Goal: Transaction & Acquisition: Purchase product/service

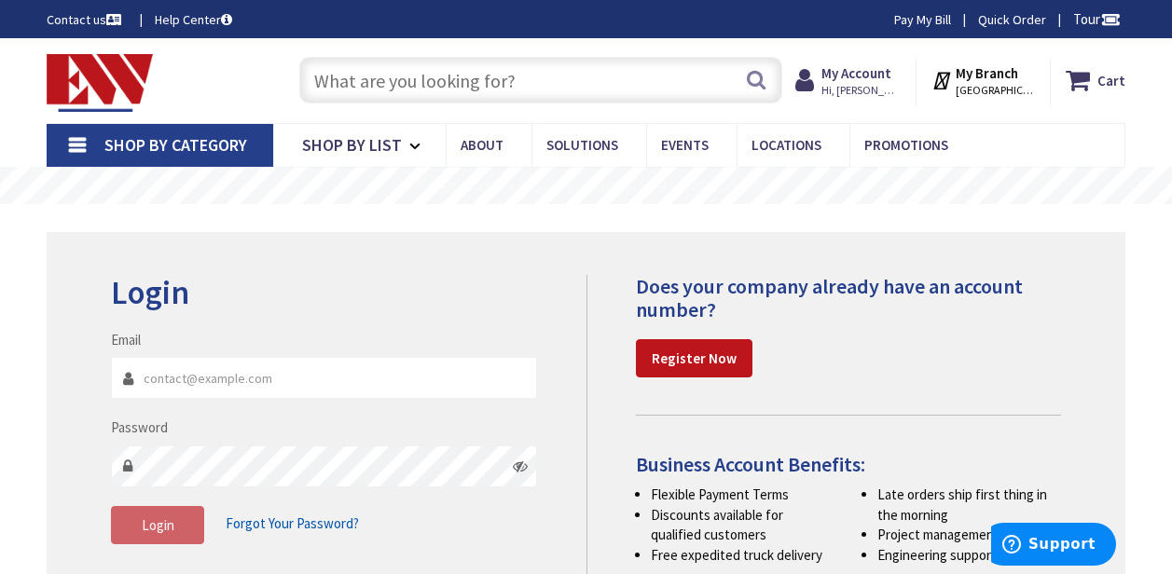
type input "[PERSON_NAME][GEOGRAPHIC_DATA], [GEOGRAPHIC_DATA]"
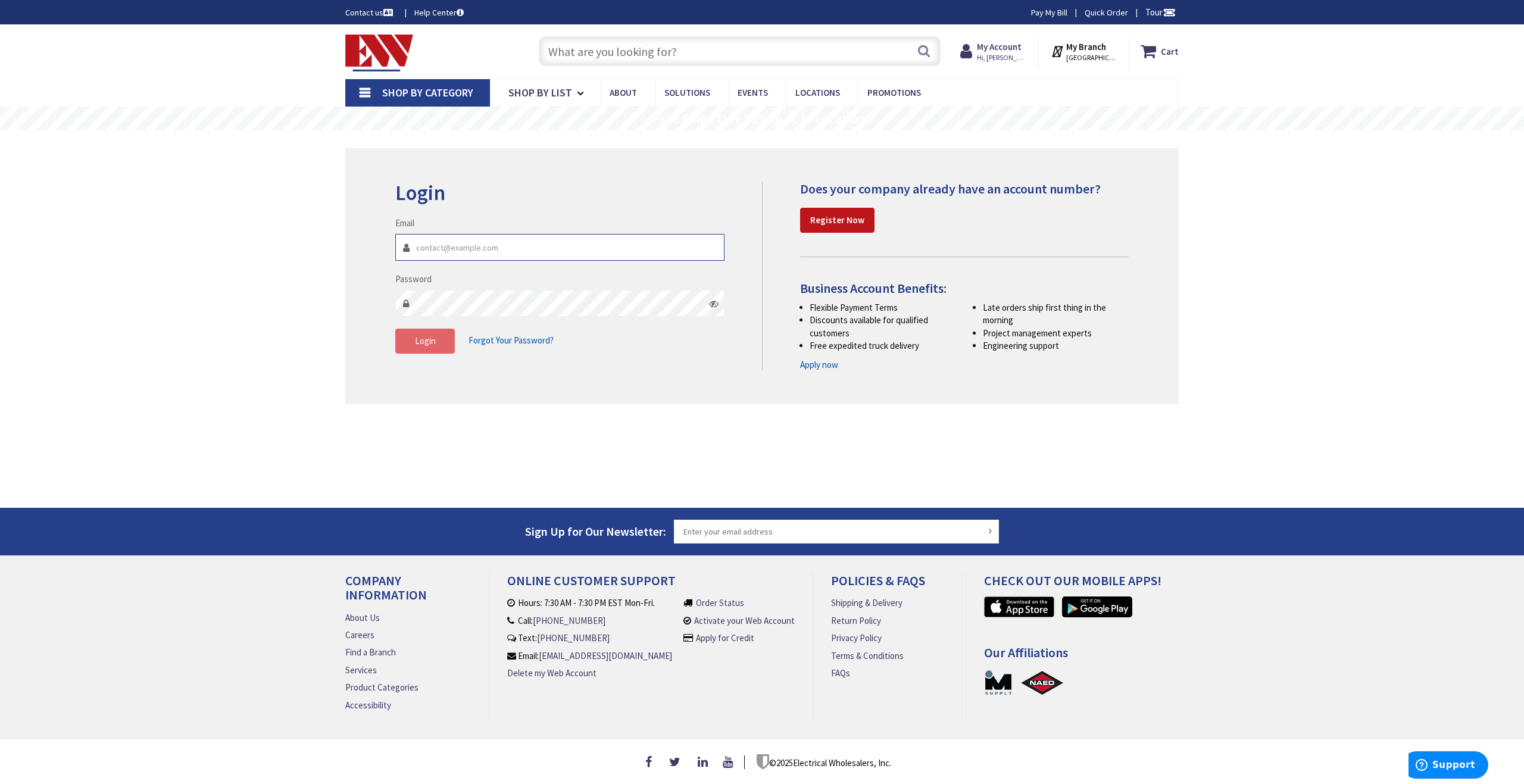
type input "[EMAIL_ADDRESS][DOMAIN_NAME]"
click at [423, 340] on span "Login" at bounding box center [425, 341] width 21 height 11
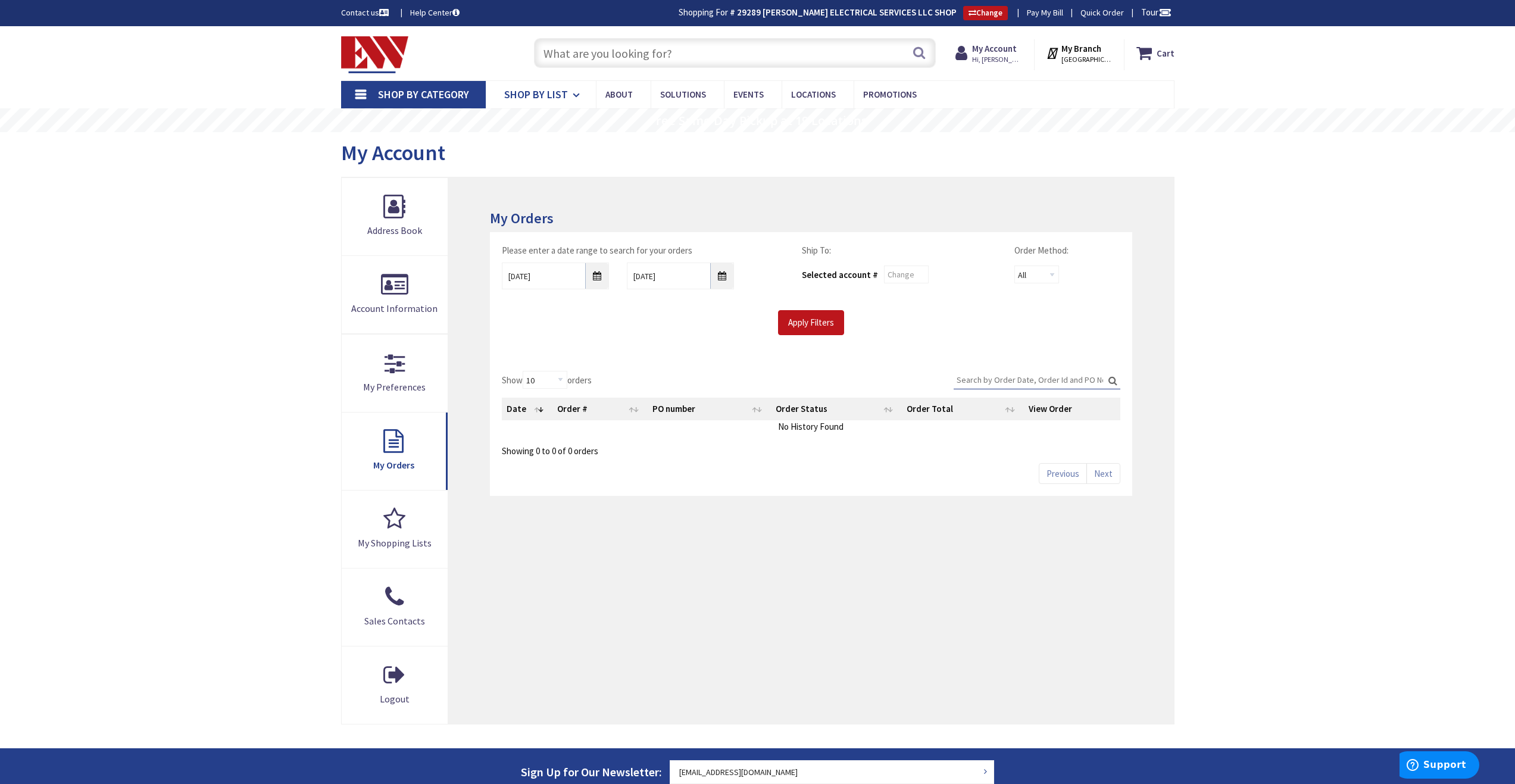
click at [524, 90] on span "Shop By List" at bounding box center [537, 94] width 64 height 13
click at [407, 93] on span "Shop By Category" at bounding box center [423, 94] width 91 height 13
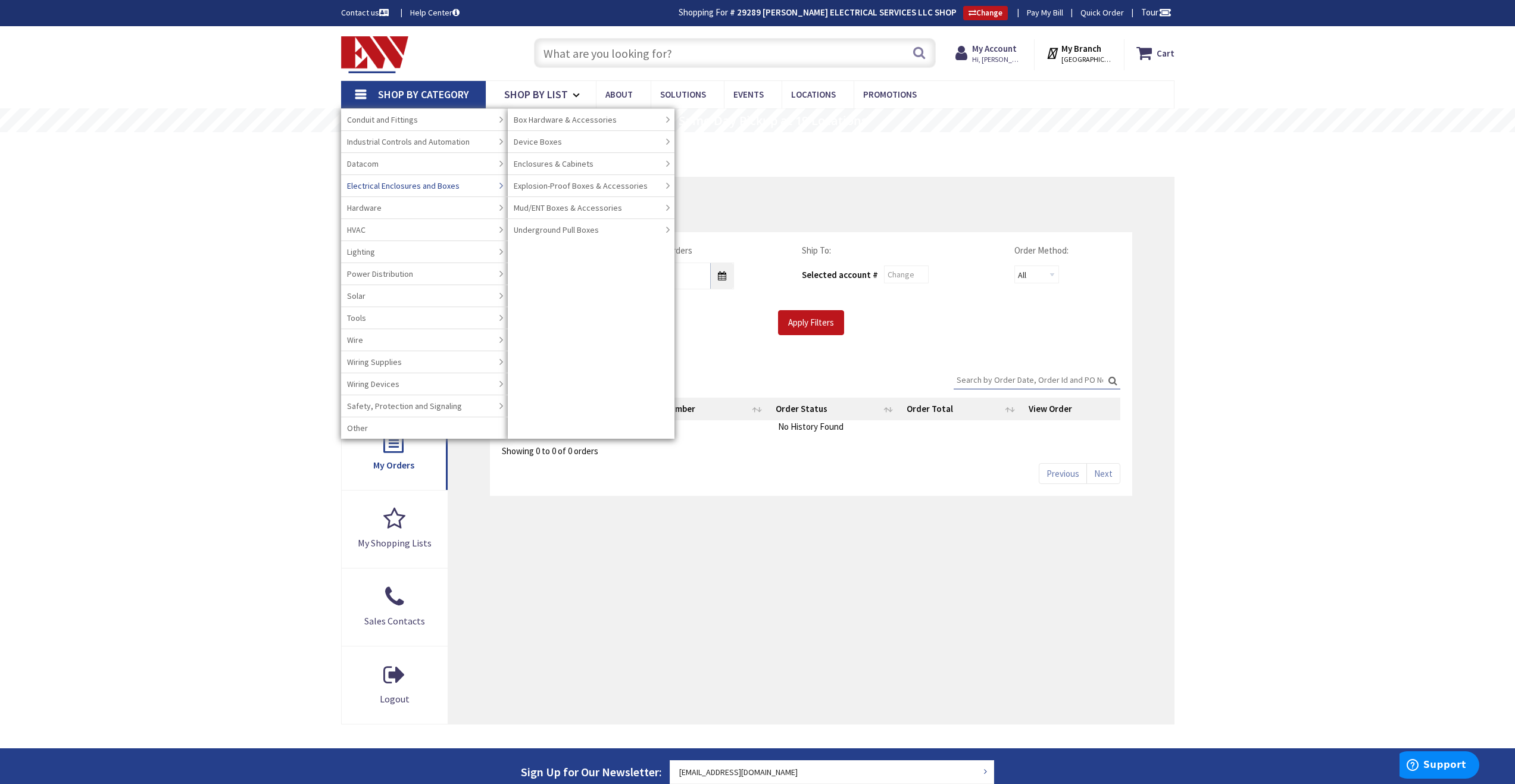
click at [417, 186] on span "Electrical Enclosures and Boxes" at bounding box center [403, 186] width 112 height 12
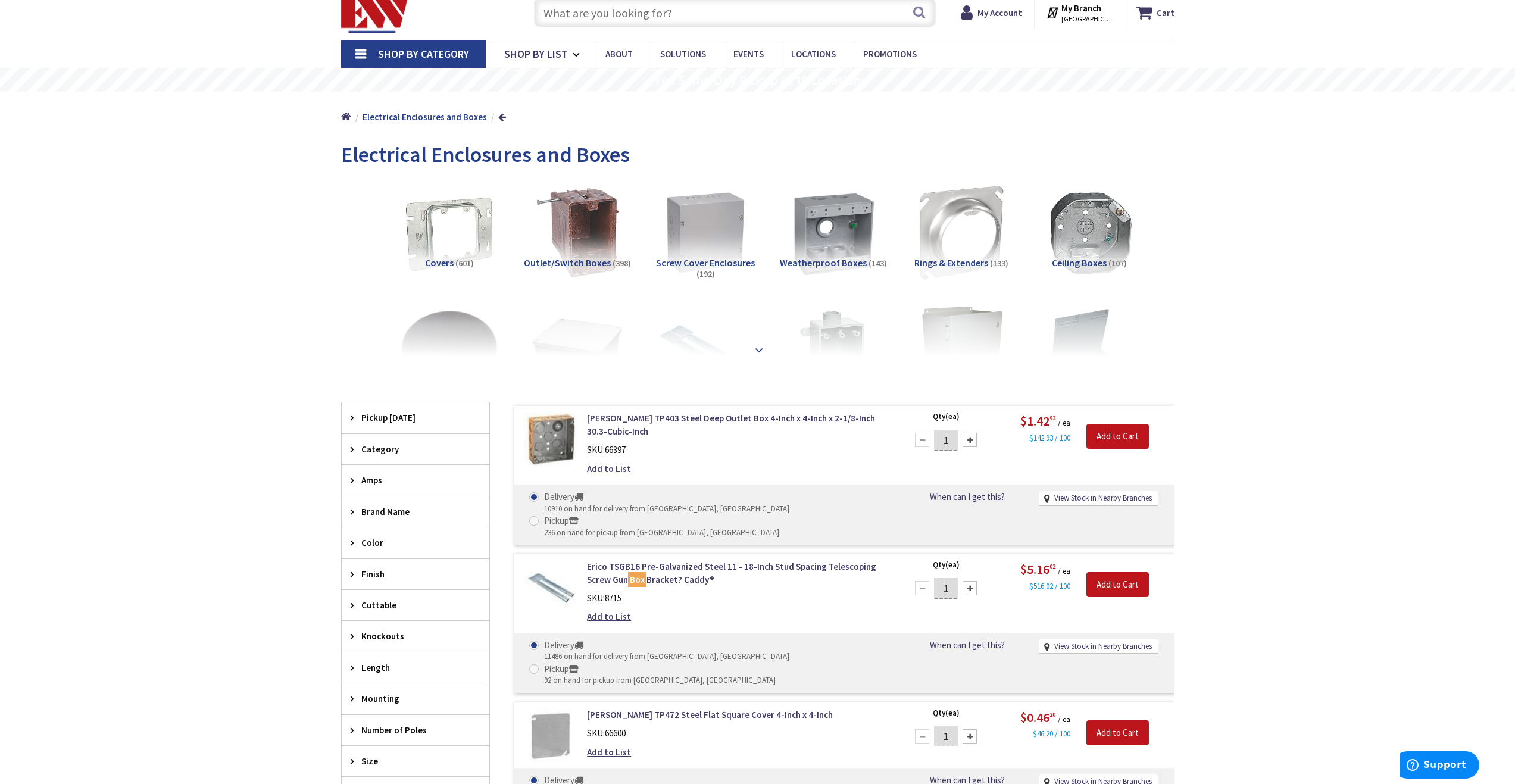
scroll to position [59, 0]
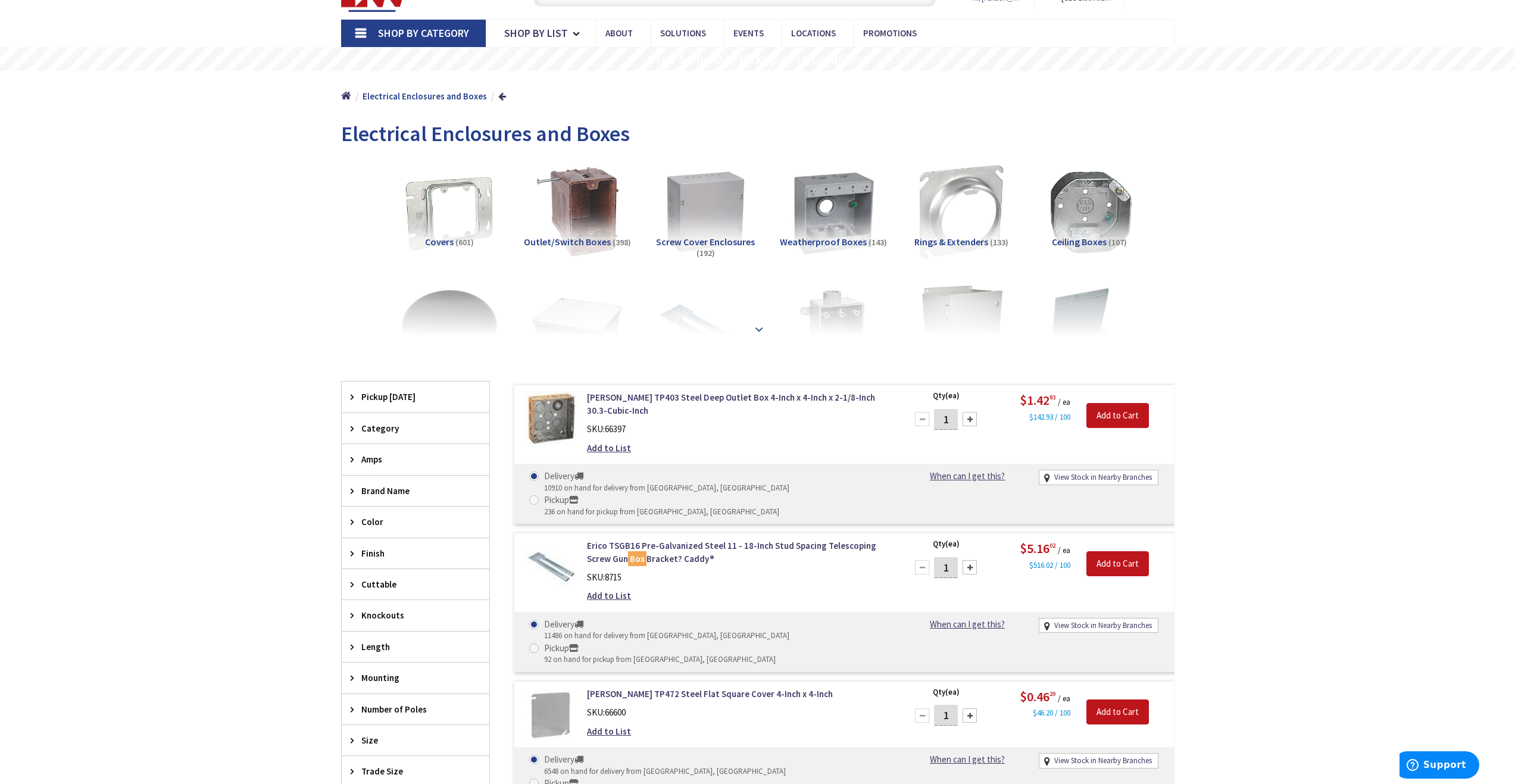
click at [762, 328] on strong at bounding box center [759, 329] width 14 height 13
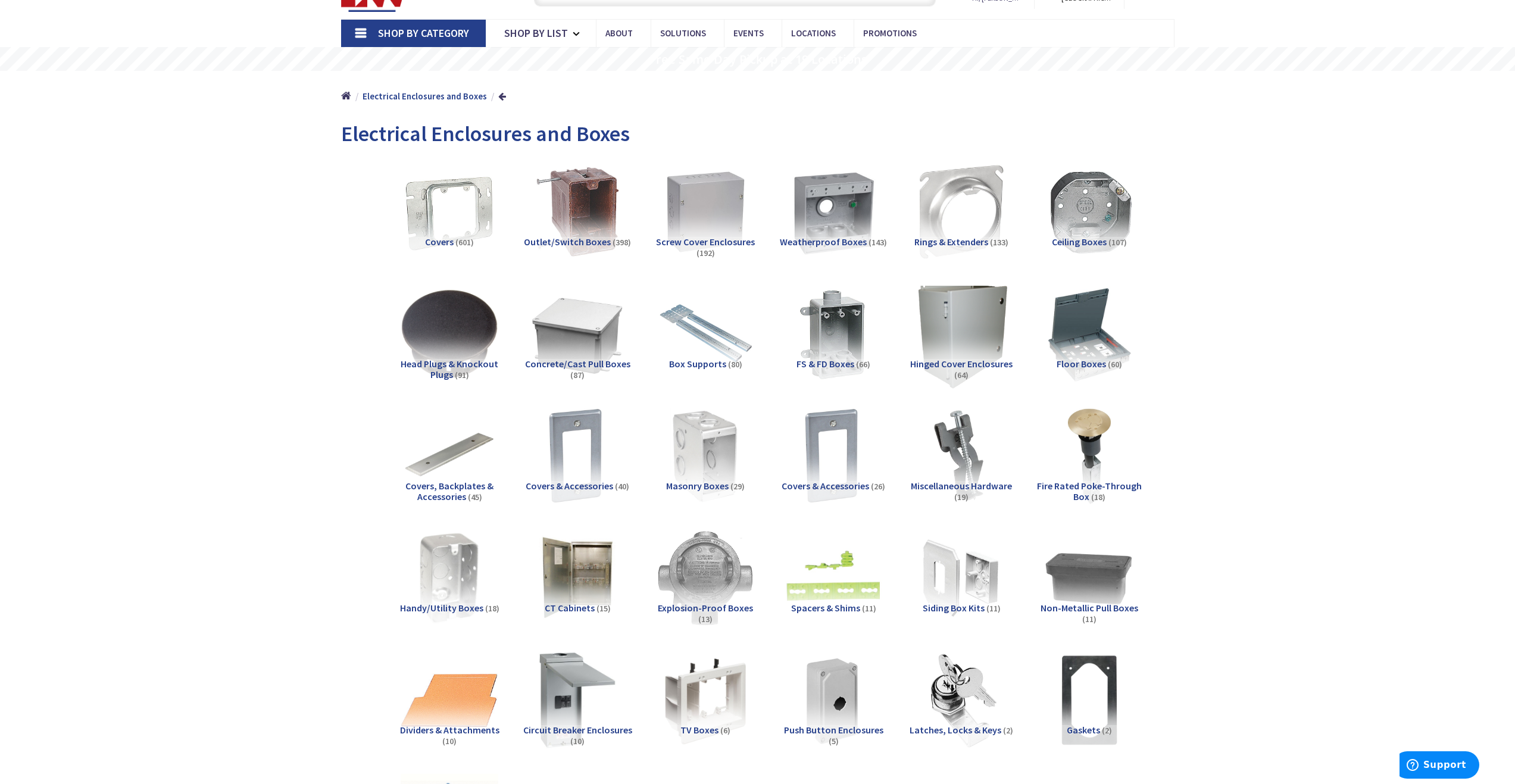
click at [960, 336] on img at bounding box center [961, 333] width 108 height 108
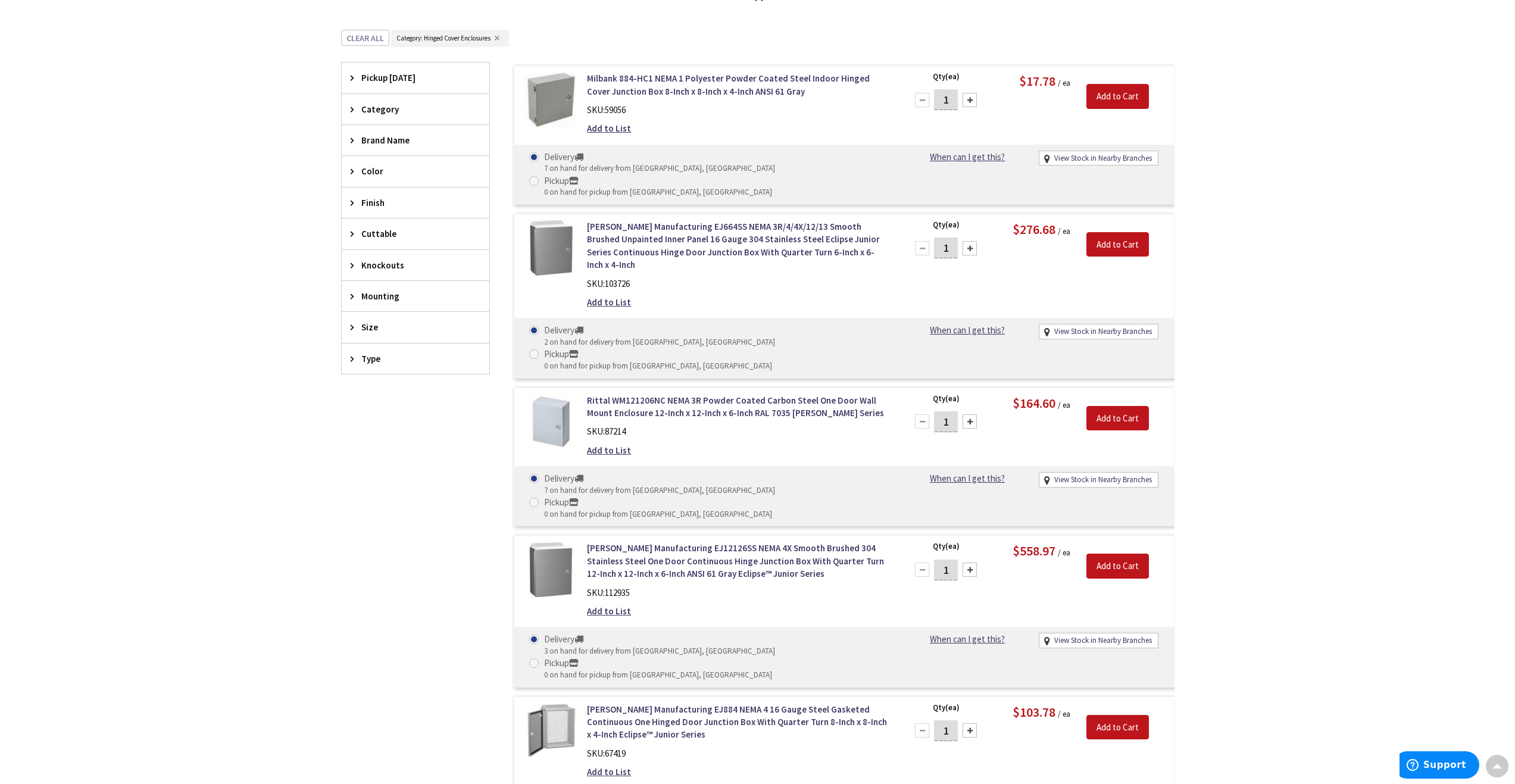
scroll to position [742, 0]
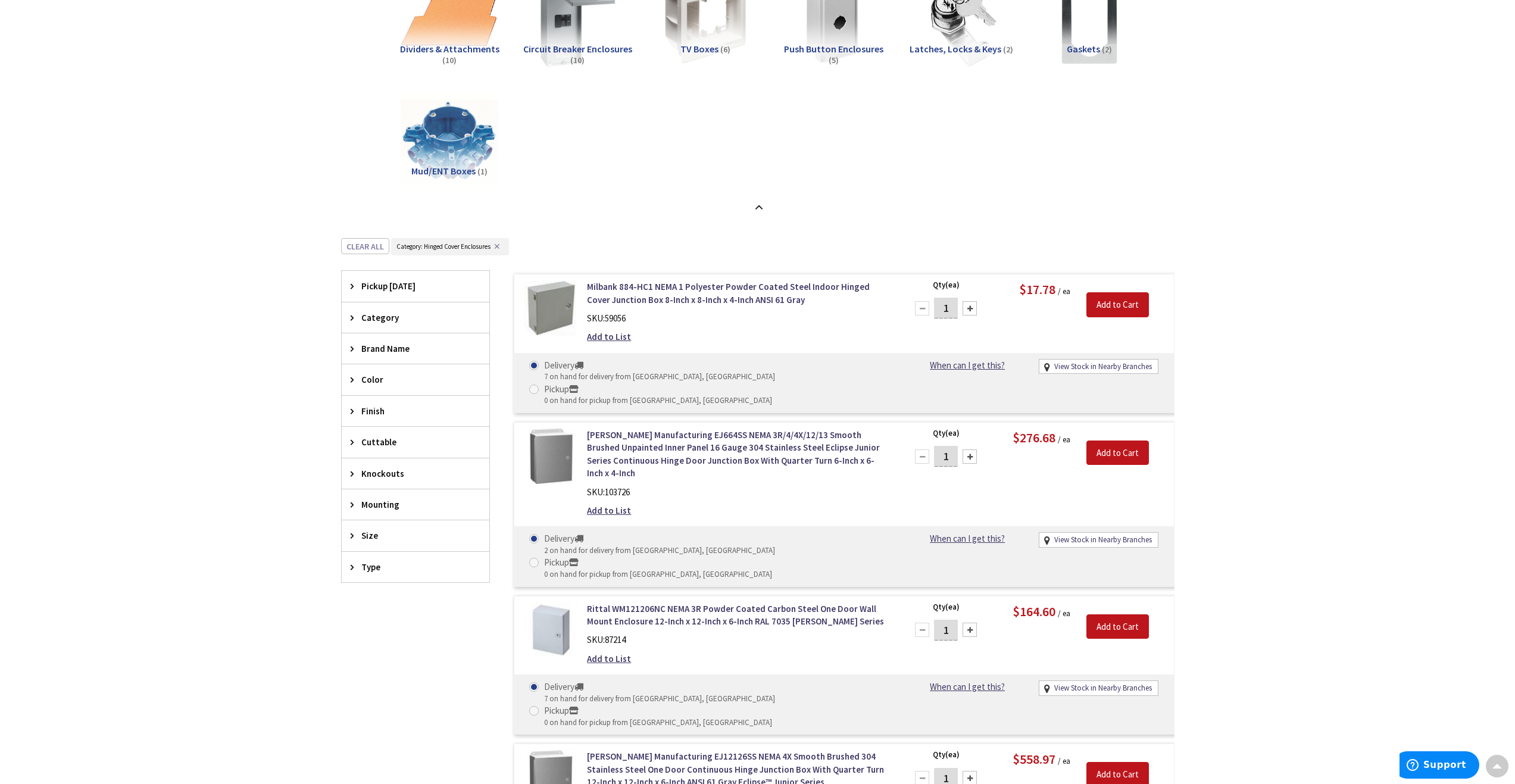
click at [353, 287] on icon at bounding box center [355, 286] width 9 height 9
click at [402, 335] on span "Middletown (17.82 mi)" at bounding box center [415, 345] width 148 height 20
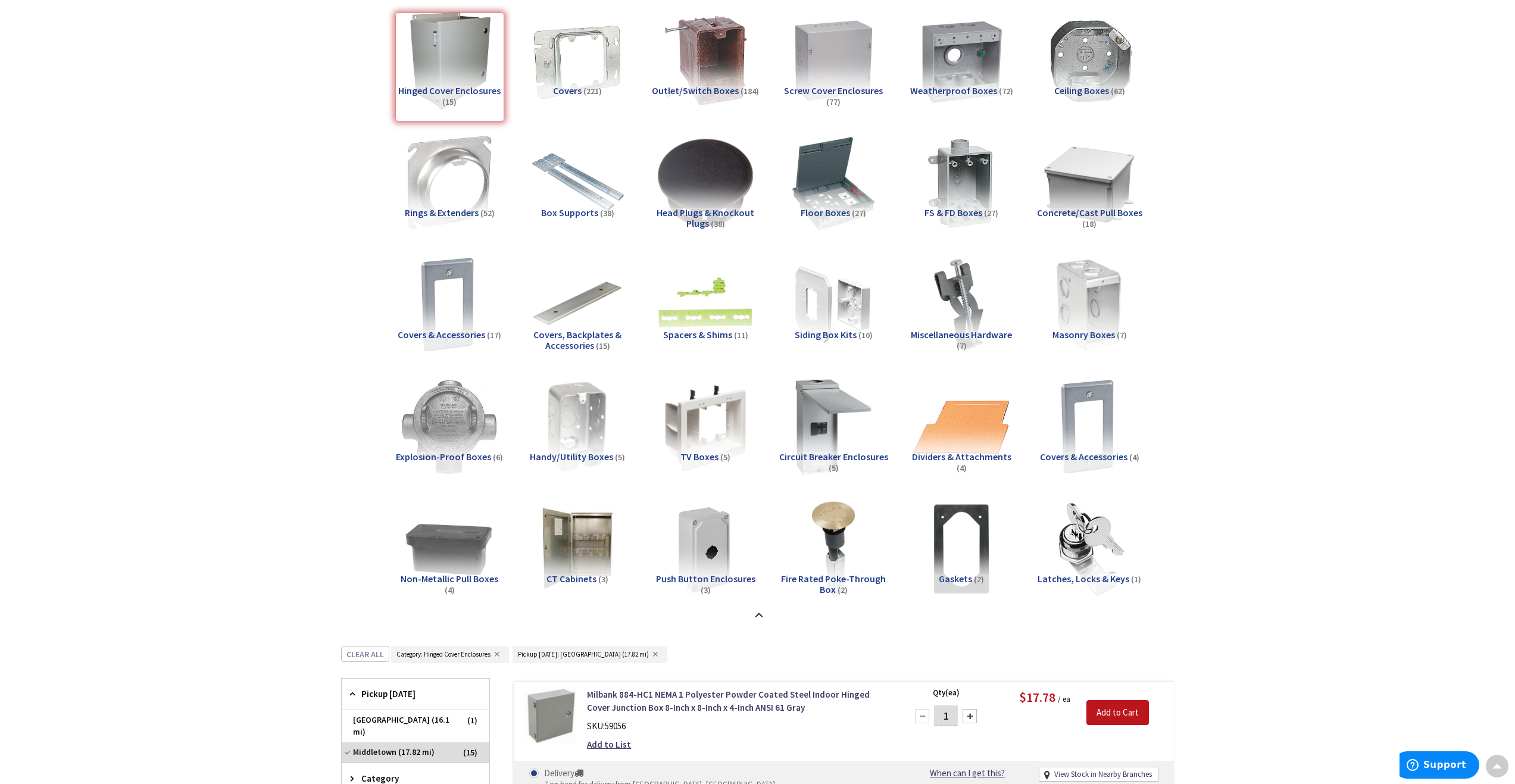
scroll to position [0, 0]
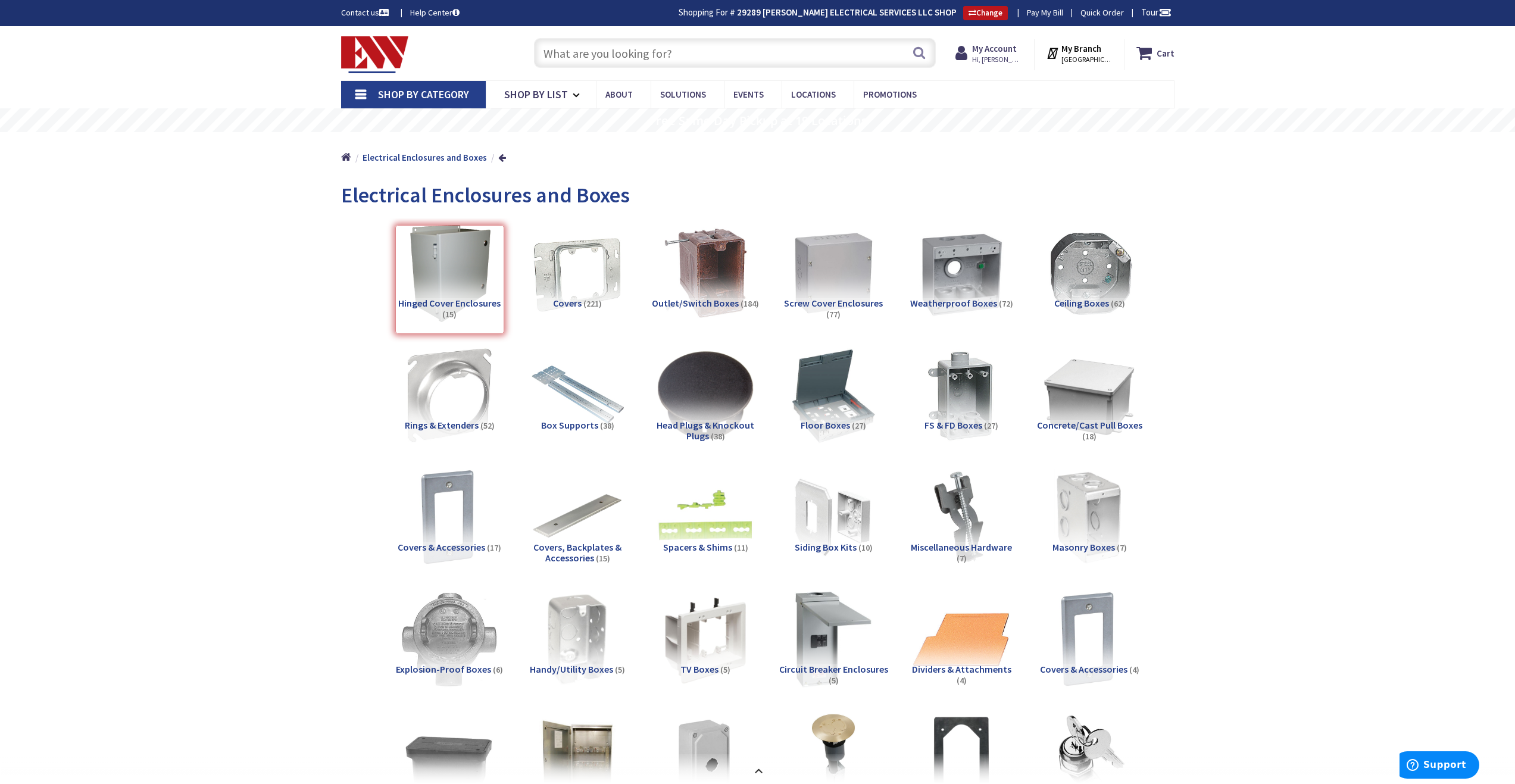
click at [604, 54] on input "text" at bounding box center [735, 53] width 402 height 30
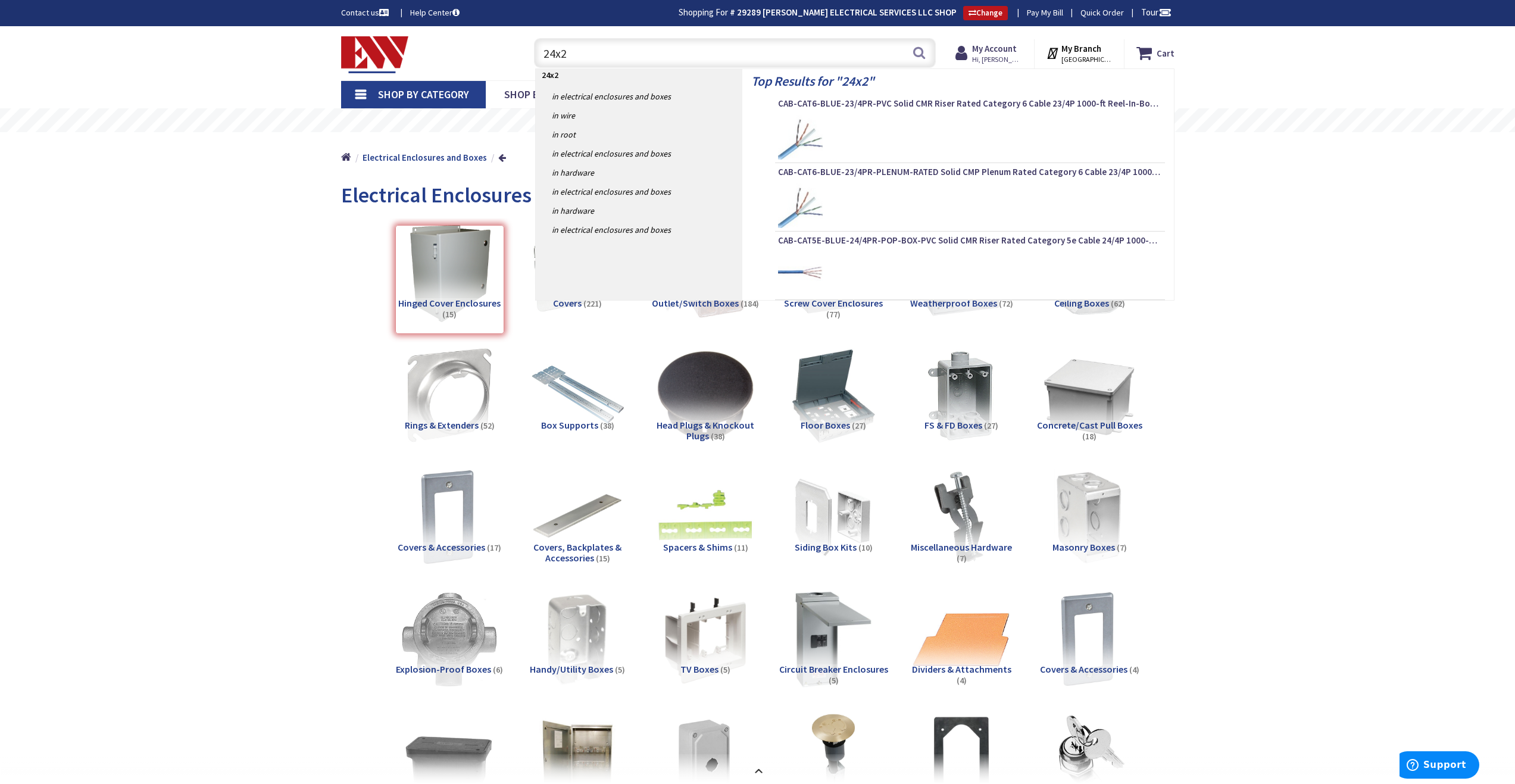
type input "24x24"
